Goal: Information Seeking & Learning: Learn about a topic

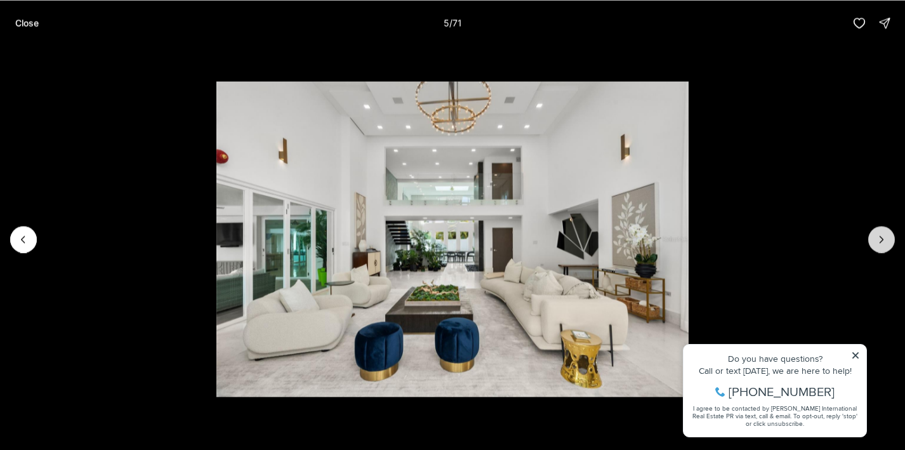
click at [879, 232] on button "Next slide" at bounding box center [881, 239] width 27 height 27
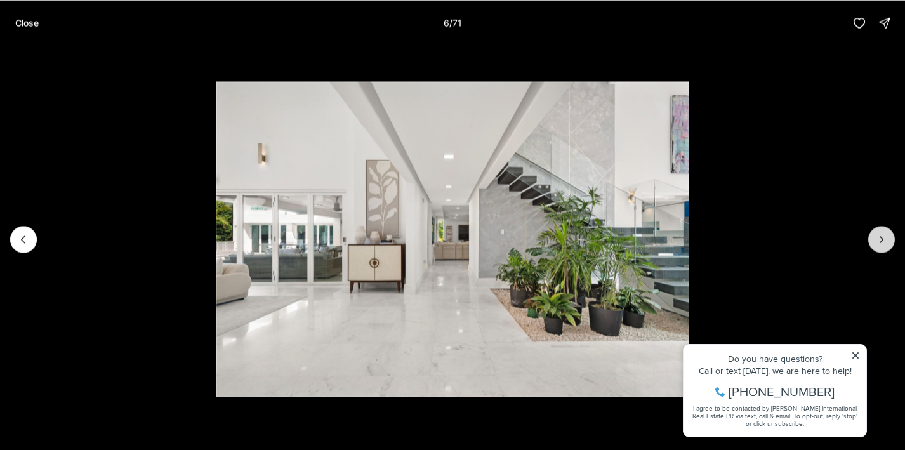
click at [879, 232] on button "Next slide" at bounding box center [881, 239] width 27 height 27
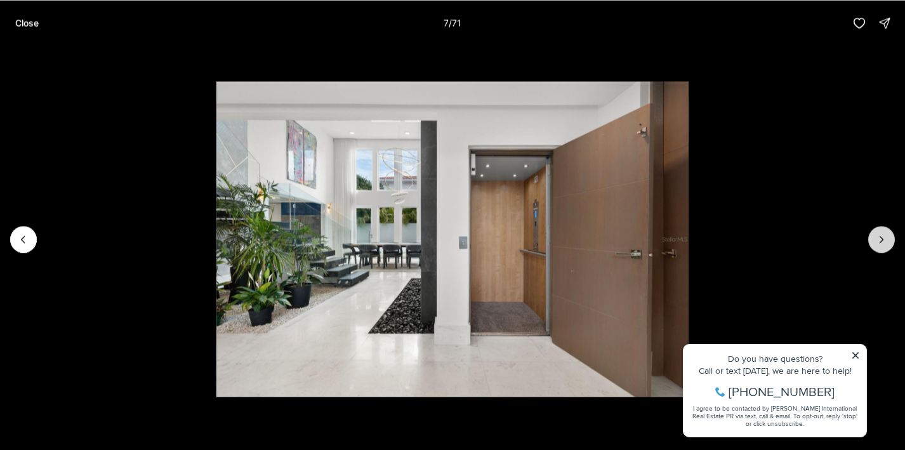
click at [879, 232] on button "Next slide" at bounding box center [881, 239] width 27 height 27
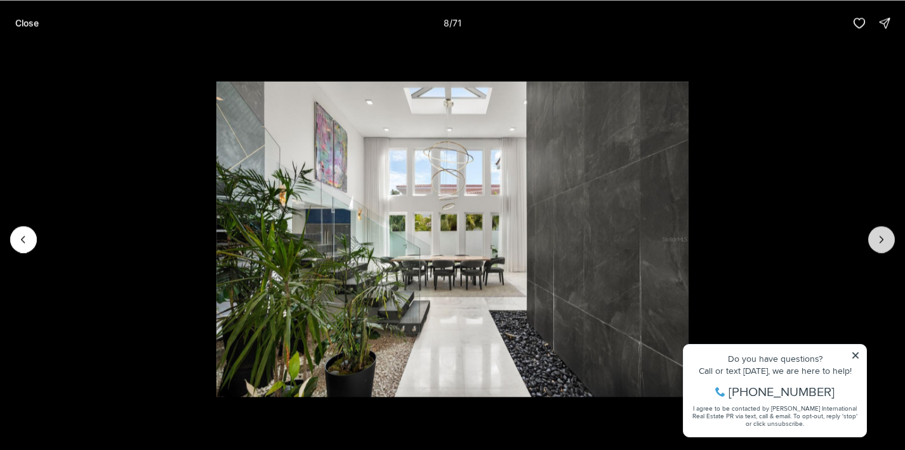
click at [879, 232] on button "Next slide" at bounding box center [881, 239] width 27 height 27
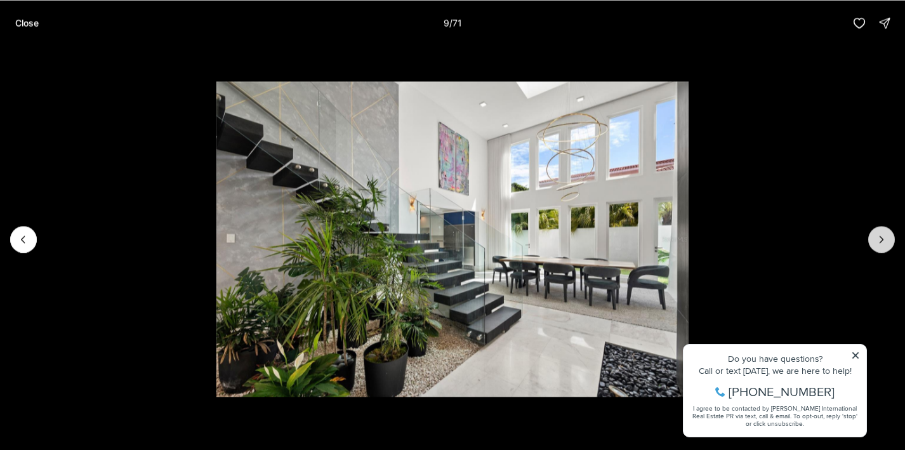
click at [879, 232] on button "Next slide" at bounding box center [881, 239] width 27 height 27
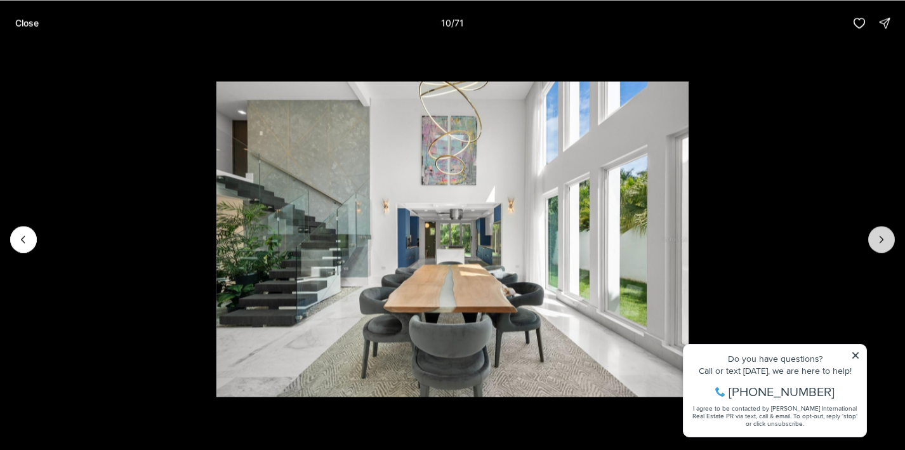
click at [879, 232] on button "Next slide" at bounding box center [881, 239] width 27 height 27
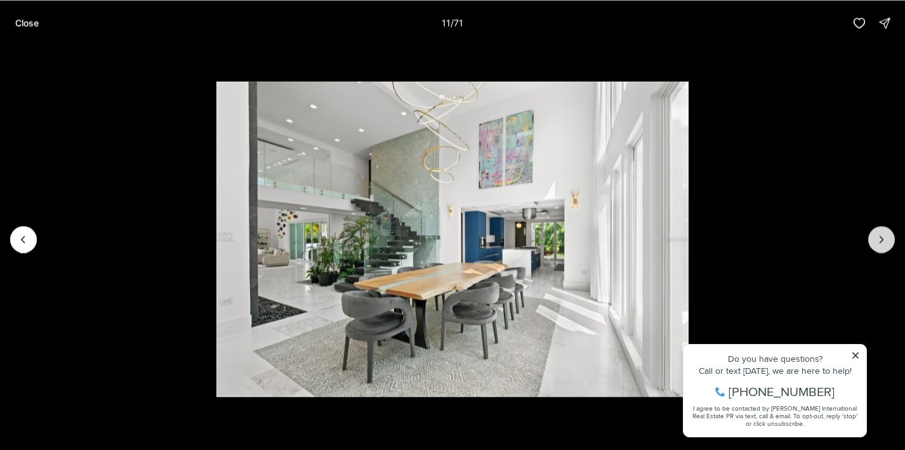
click at [879, 232] on button "Next slide" at bounding box center [881, 239] width 27 height 27
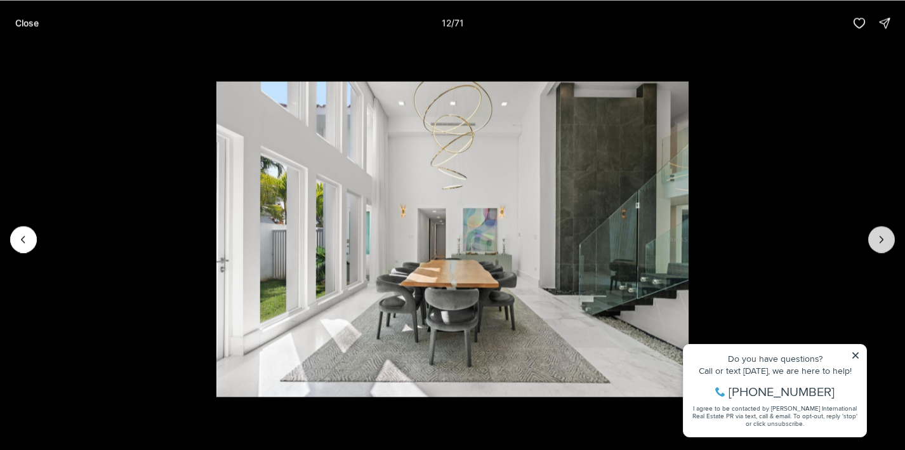
click at [879, 232] on button "Next slide" at bounding box center [881, 239] width 27 height 27
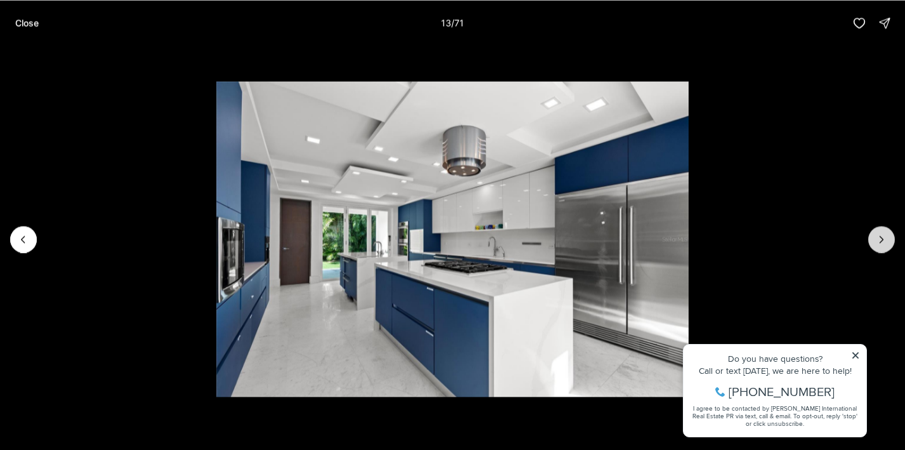
click at [884, 245] on icon "Next slide" at bounding box center [881, 239] width 13 height 13
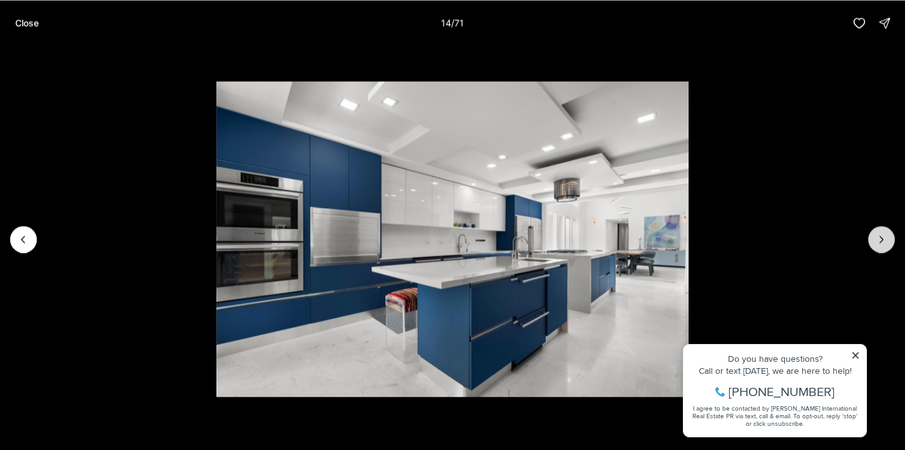
click at [882, 247] on button "Next slide" at bounding box center [881, 239] width 27 height 27
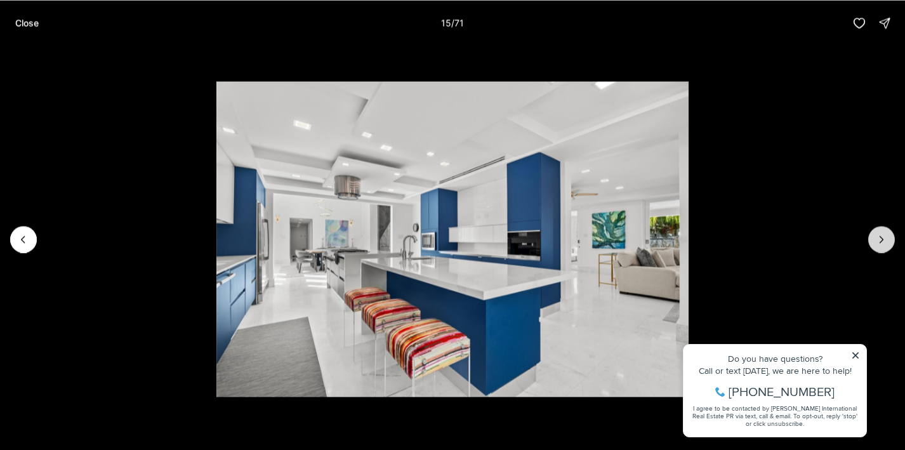
click at [881, 243] on icon "Next slide" at bounding box center [881, 239] width 13 height 13
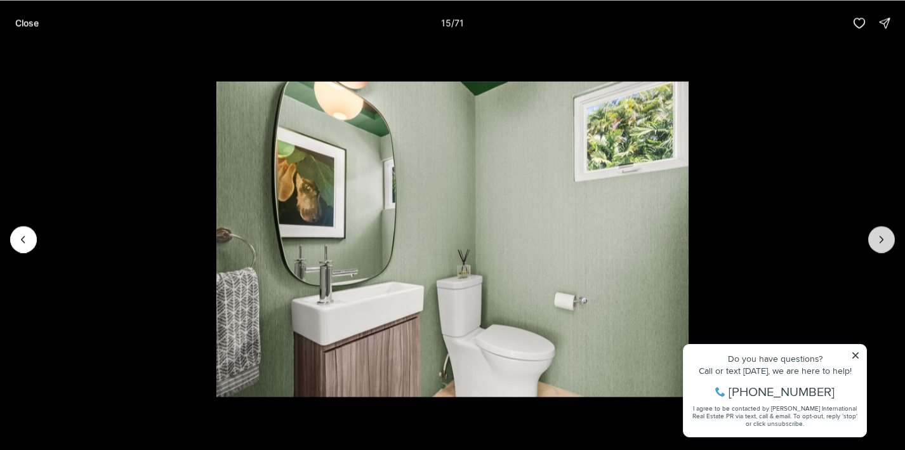
click at [881, 243] on icon "Next slide" at bounding box center [881, 239] width 13 height 13
